Goal: Task Accomplishment & Management: Complete application form

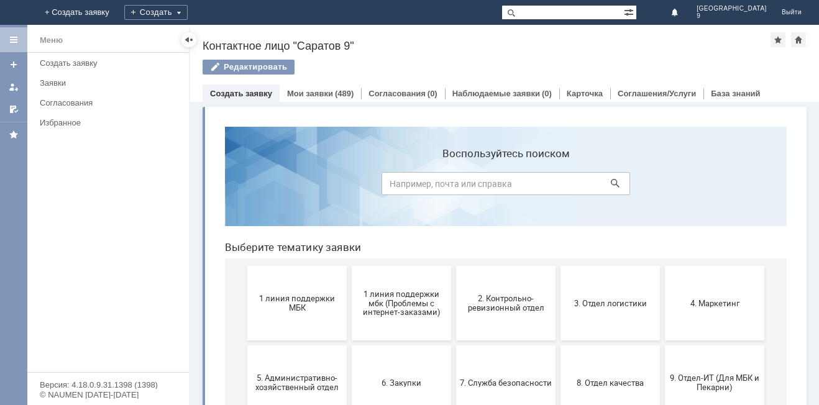
click at [723, 379] on span "9. Отдел-ИТ (Для МБК и Пекарни)" at bounding box center [715, 383] width 92 height 19
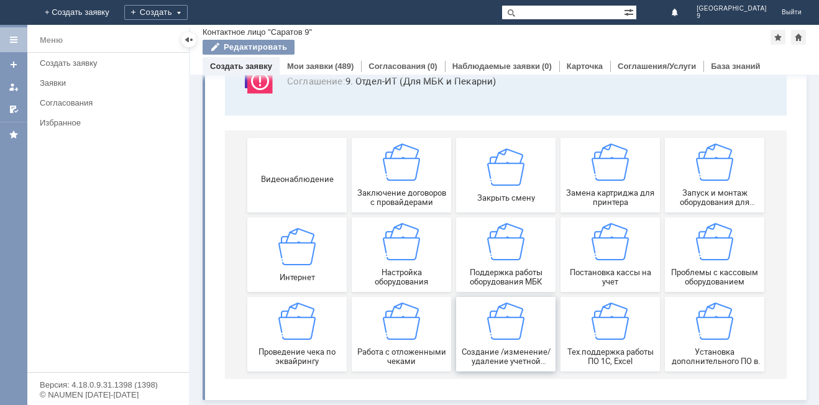
scroll to position [103, 0]
click at [376, 341] on div "Работа с отложенными чеками" at bounding box center [401, 334] width 92 height 63
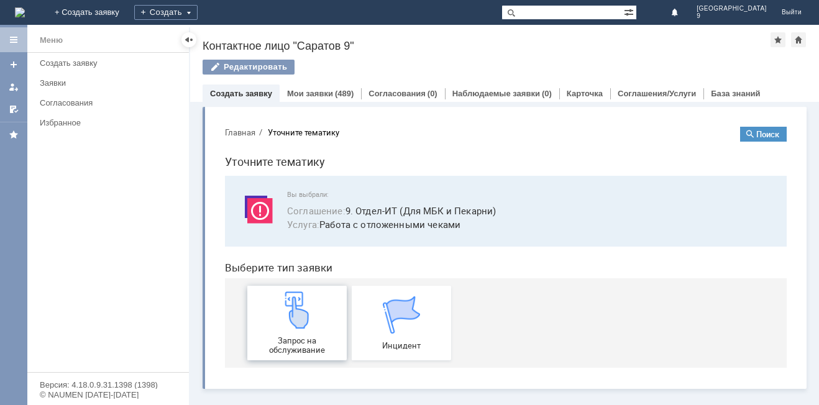
click at [303, 330] on div "Запрос на обслуживание" at bounding box center [297, 322] width 92 height 63
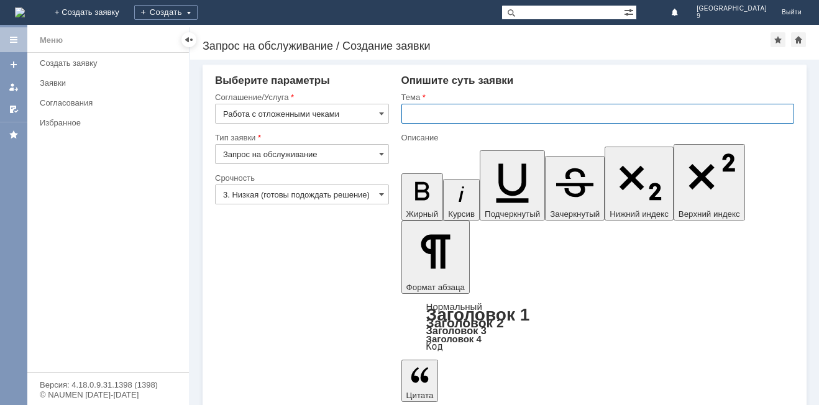
click at [449, 114] on input "text" at bounding box center [597, 114] width 393 height 20
type input "отл чеки"
drag, startPoint x: 444, startPoint y: 298, endPoint x: 451, endPoint y: 290, distance: 10.6
drag, startPoint x: 451, startPoint y: 290, endPoint x: 447, endPoint y: 298, distance: 9.5
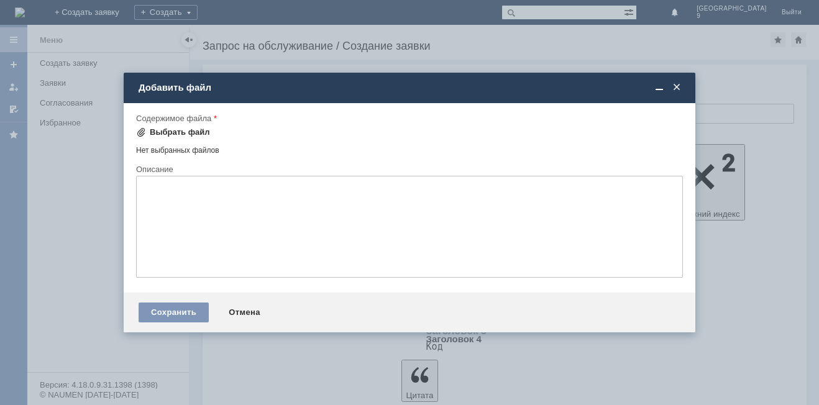
click at [183, 129] on div "Выбрать файл" at bounding box center [180, 132] width 60 height 10
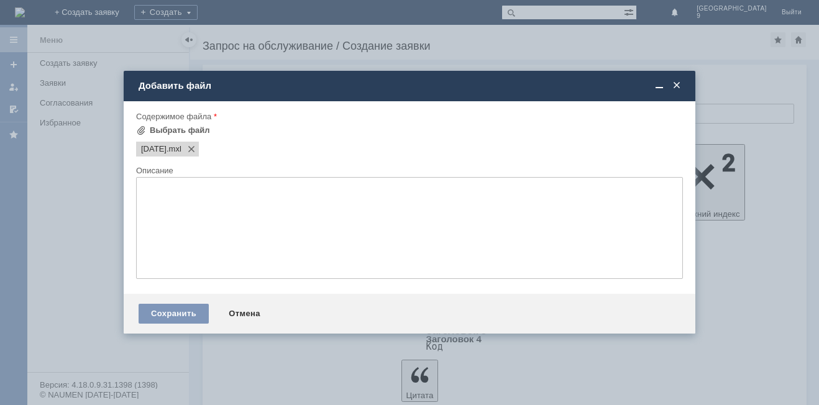
click at [170, 207] on textarea at bounding box center [409, 228] width 547 height 102
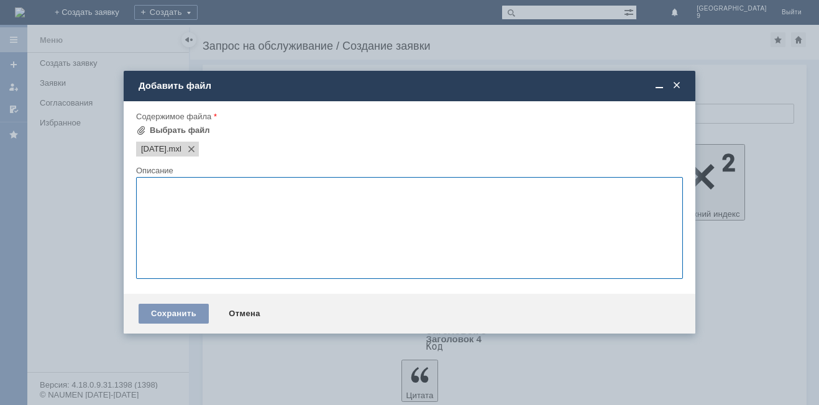
drag, startPoint x: 395, startPoint y: 189, endPoint x: 366, endPoint y: 264, distance: 80.7
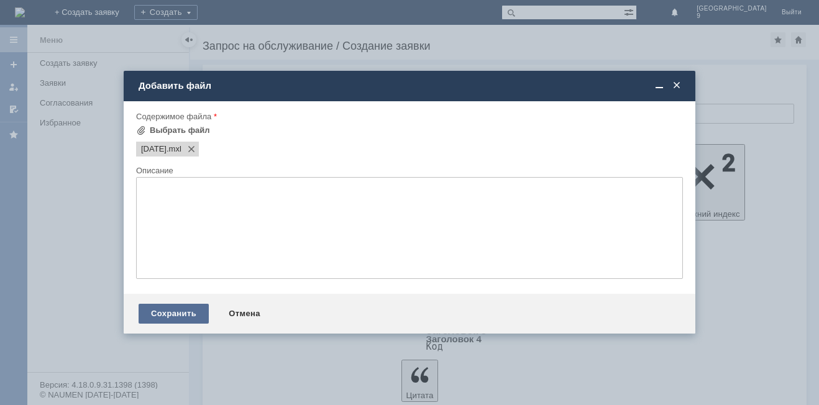
click at [157, 305] on div "Сохранить" at bounding box center [174, 314] width 70 height 20
